Goal: Check status: Check status

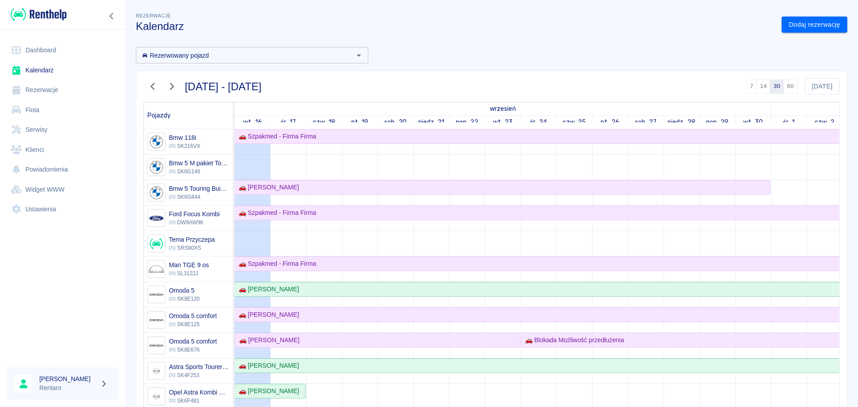
click at [51, 95] on link "Rezerwacje" at bounding box center [62, 90] width 111 height 20
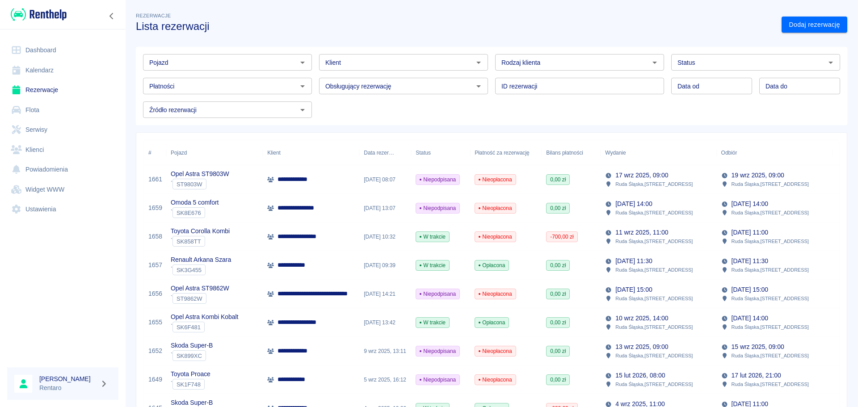
click at [201, 64] on input "Pojazd" at bounding box center [220, 62] width 149 height 11
type input "p"
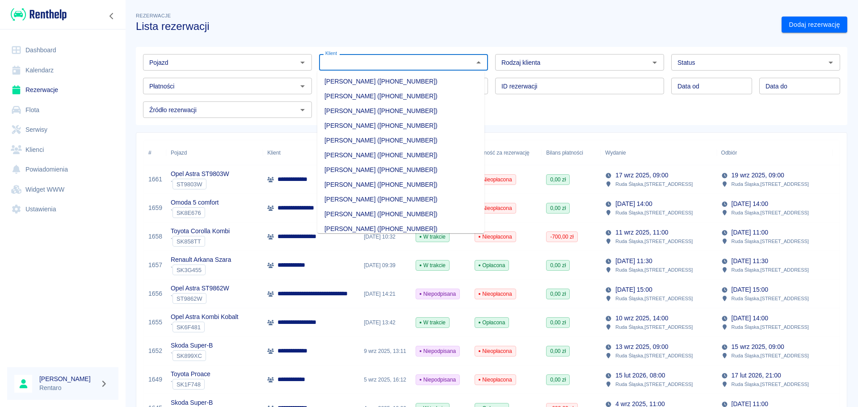
click at [424, 67] on input "Klient" at bounding box center [396, 62] width 149 height 11
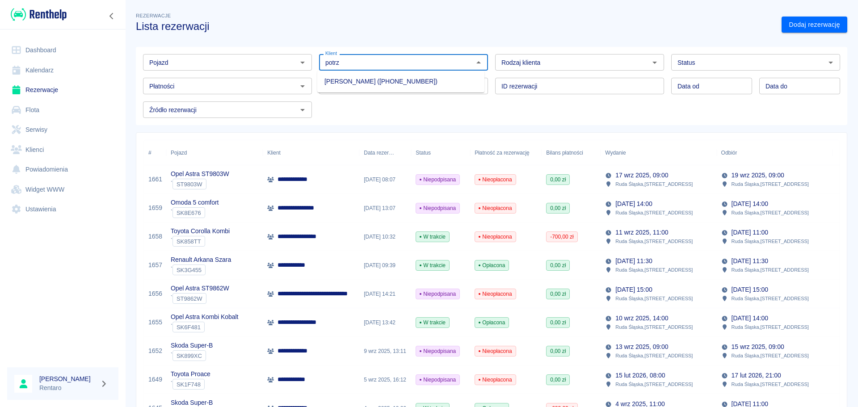
click at [412, 83] on li "[PERSON_NAME] ([PHONE_NUMBER])" at bounding box center [400, 81] width 167 height 15
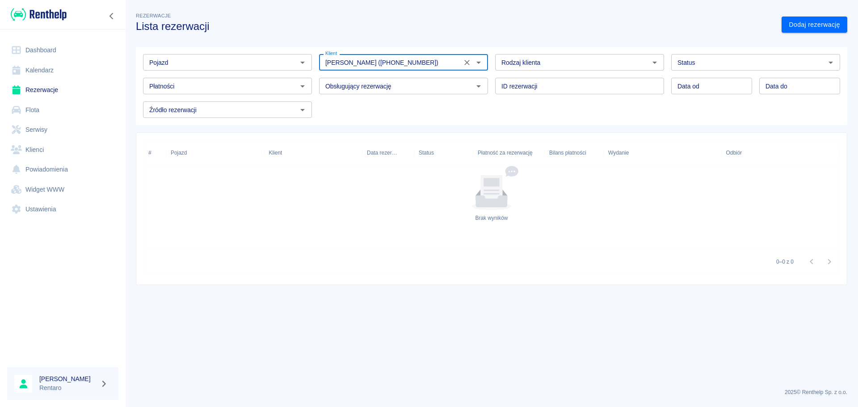
type input "[PERSON_NAME] ([PHONE_NUMBER])"
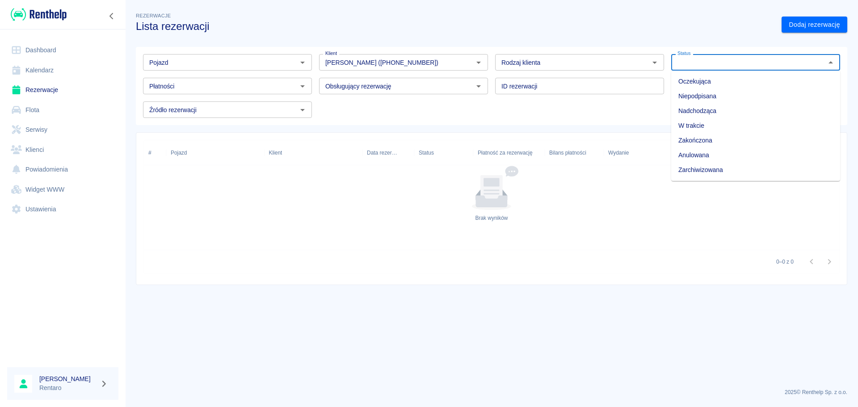
click at [702, 64] on input "Status" at bounding box center [748, 62] width 149 height 11
click at [711, 112] on li "Nadchodząca" at bounding box center [755, 111] width 169 height 15
click at [733, 66] on input "Nadchodząca" at bounding box center [742, 62] width 137 height 11
click at [713, 143] on li "Zakończona" at bounding box center [755, 140] width 169 height 15
type input "Zakończona"
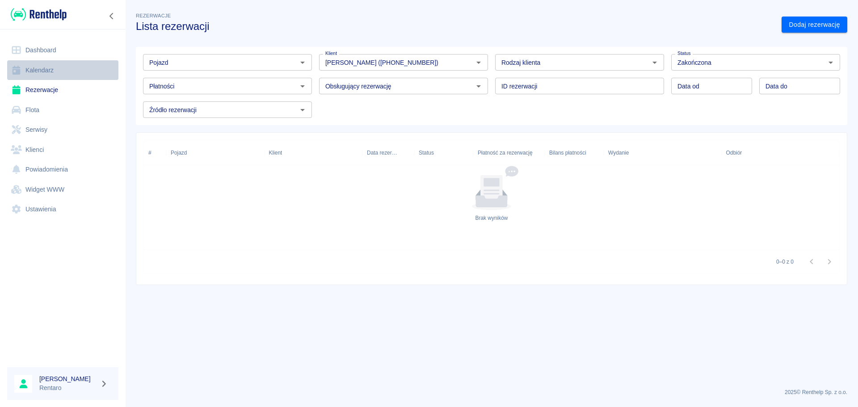
click at [63, 73] on link "Kalendarz" at bounding box center [62, 70] width 111 height 20
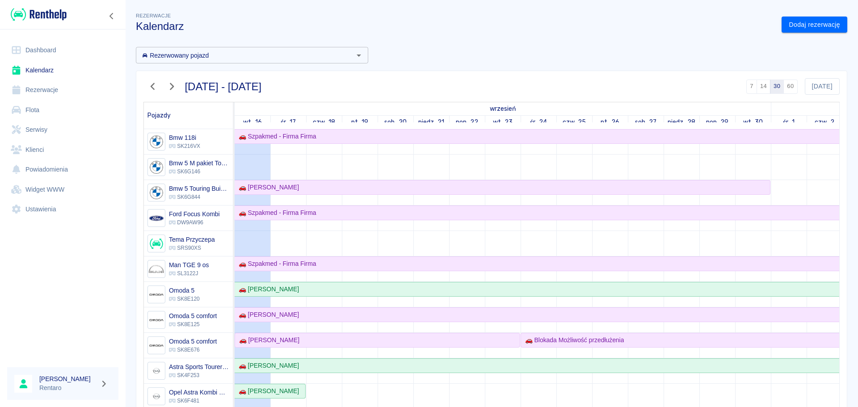
click at [152, 83] on icon "button" at bounding box center [153, 86] width 12 height 9
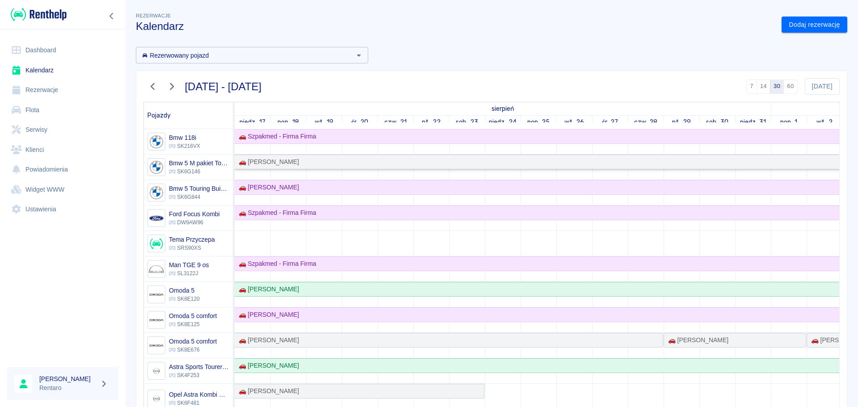
click at [324, 165] on div "🚗 [PERSON_NAME]" at bounding box center [681, 161] width 892 height 9
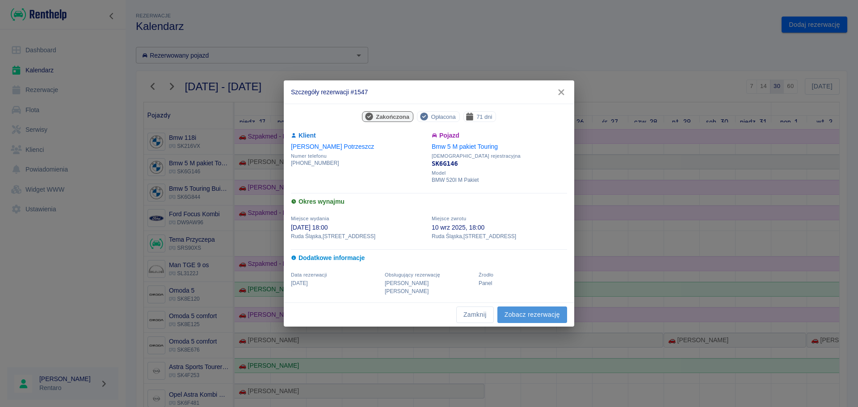
click at [540, 314] on link "Zobacz rezerwację" at bounding box center [533, 315] width 70 height 17
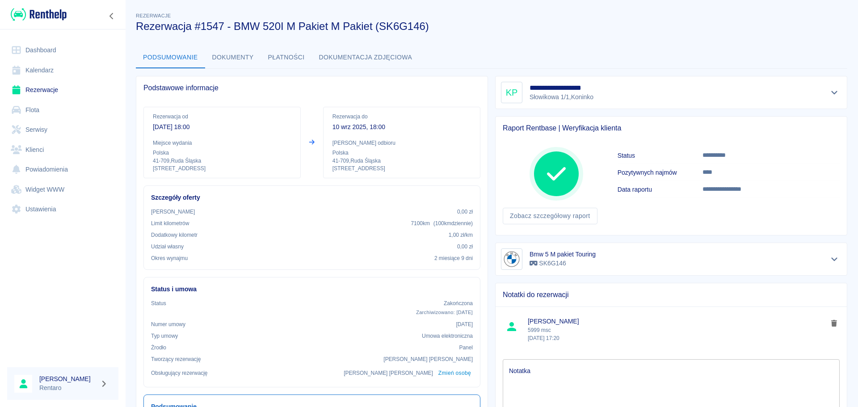
click at [361, 58] on button "Dokumentacja zdjęciowa" at bounding box center [366, 57] width 108 height 21
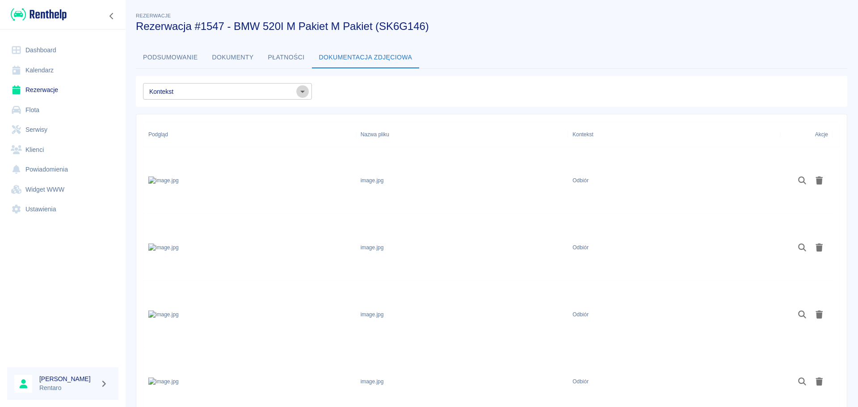
click at [299, 95] on icon "Otwórz" at bounding box center [302, 91] width 11 height 11
click at [299, 95] on icon "Zamknij" at bounding box center [302, 91] width 11 height 11
click at [306, 96] on icon "Otwórz" at bounding box center [302, 91] width 11 height 11
click at [292, 97] on input "Kontekst" at bounding box center [220, 91] width 149 height 11
click at [231, 55] on button "Dokumenty" at bounding box center [233, 57] width 56 height 21
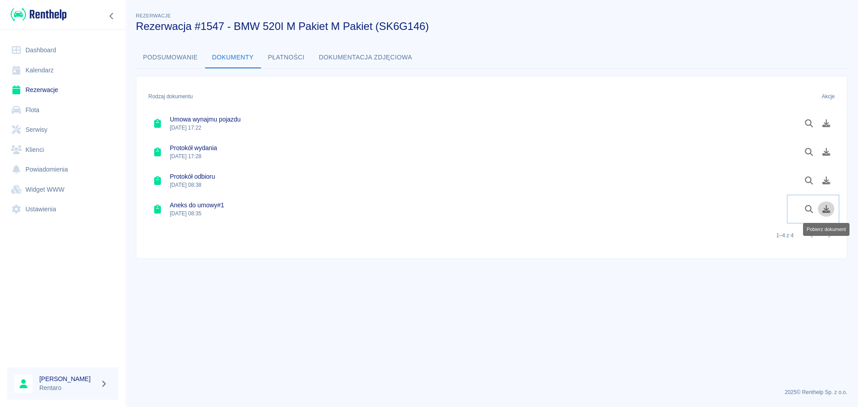
click at [823, 210] on icon "Pobierz dokument" at bounding box center [827, 209] width 10 height 8
click at [821, 184] on button "Pobierz dokument" at bounding box center [826, 180] width 17 height 15
click at [29, 68] on link "Kalendarz" at bounding box center [62, 70] width 111 height 20
